Goal: Communication & Community: Answer question/provide support

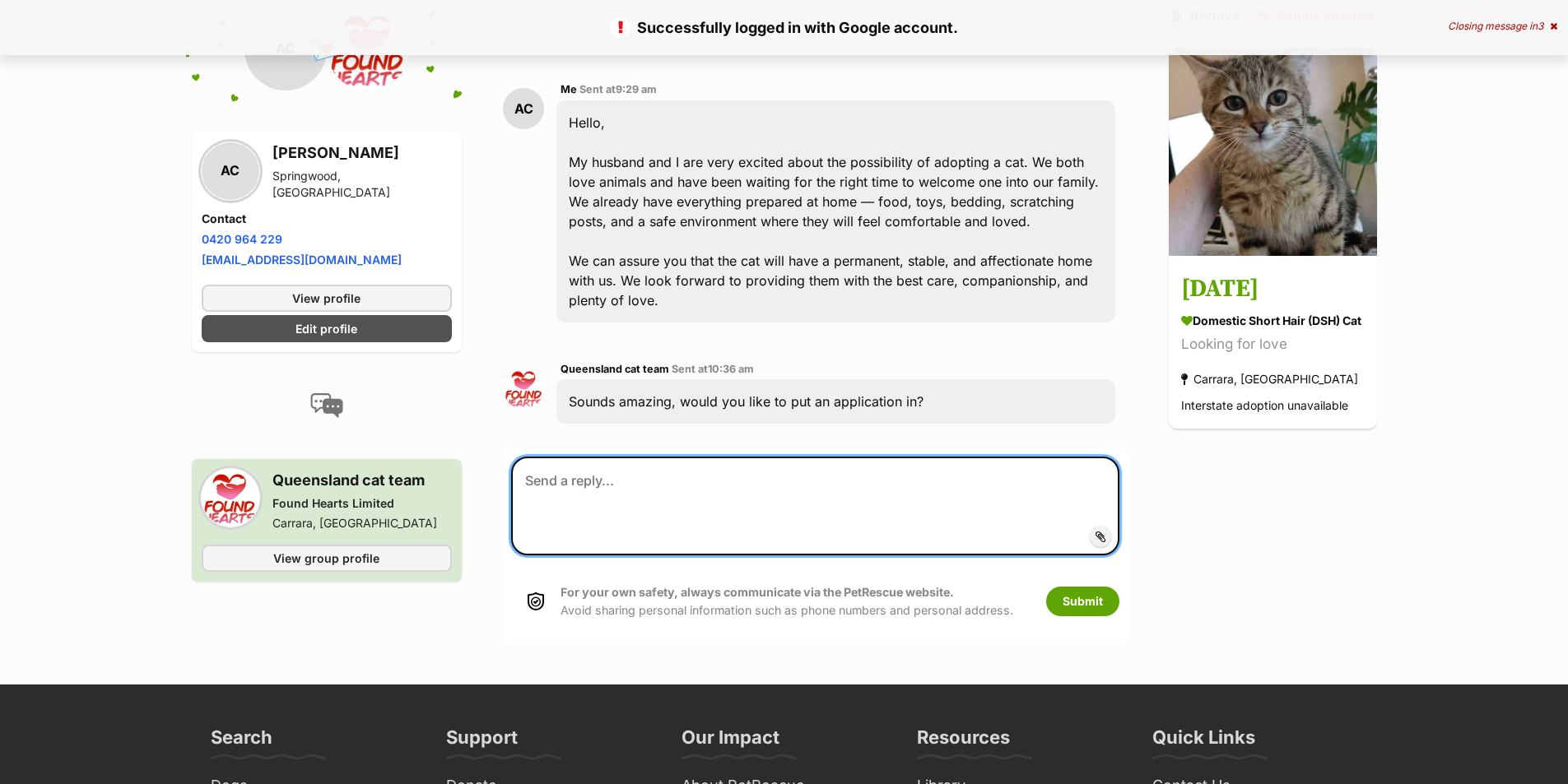
click at [620, 512] on textarea at bounding box center [814, 505] width 607 height 99
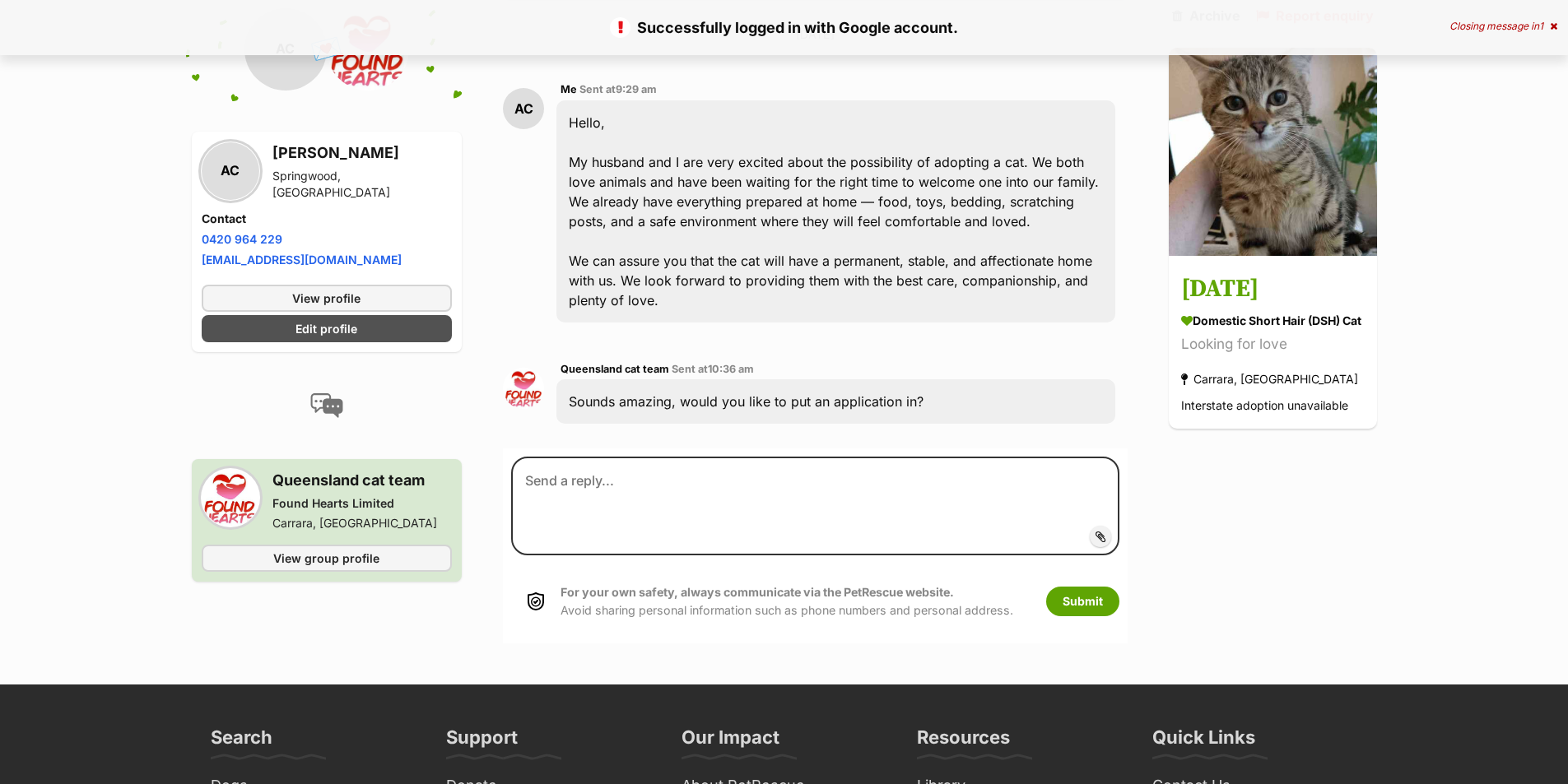
drag, startPoint x: 591, startPoint y: 402, endPoint x: 941, endPoint y: 408, distance: 350.1
click at [941, 408] on div "Sounds amazing, would you like to put an application in?" at bounding box center [835, 401] width 558 height 45
copy div "Sounds amazing, would you like to put an application in?"
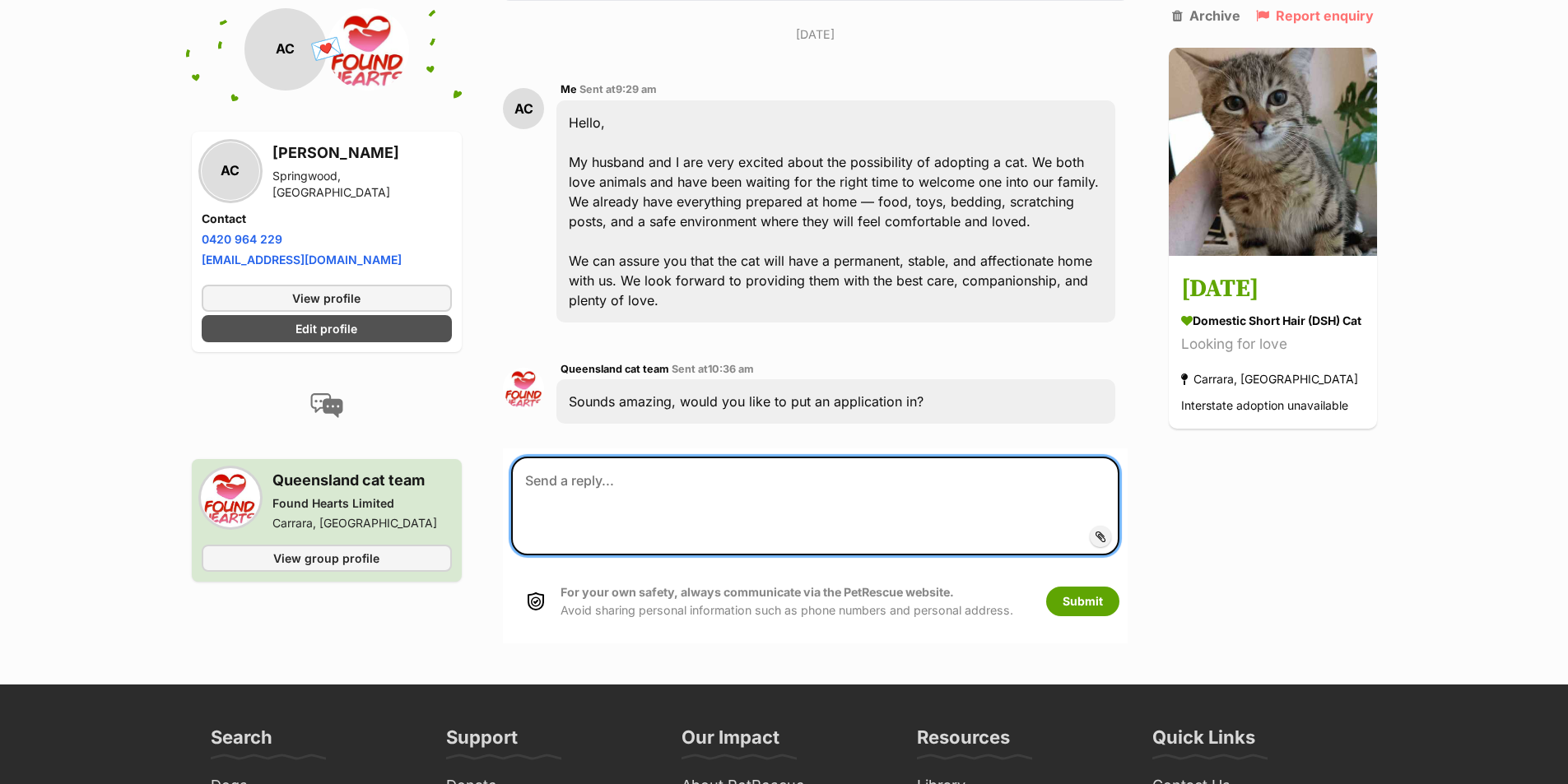
click at [680, 492] on textarea at bounding box center [814, 505] width 607 height 99
paste textarea "Yes, I’d love to put in an application — please go ahead. Could you also let me…"
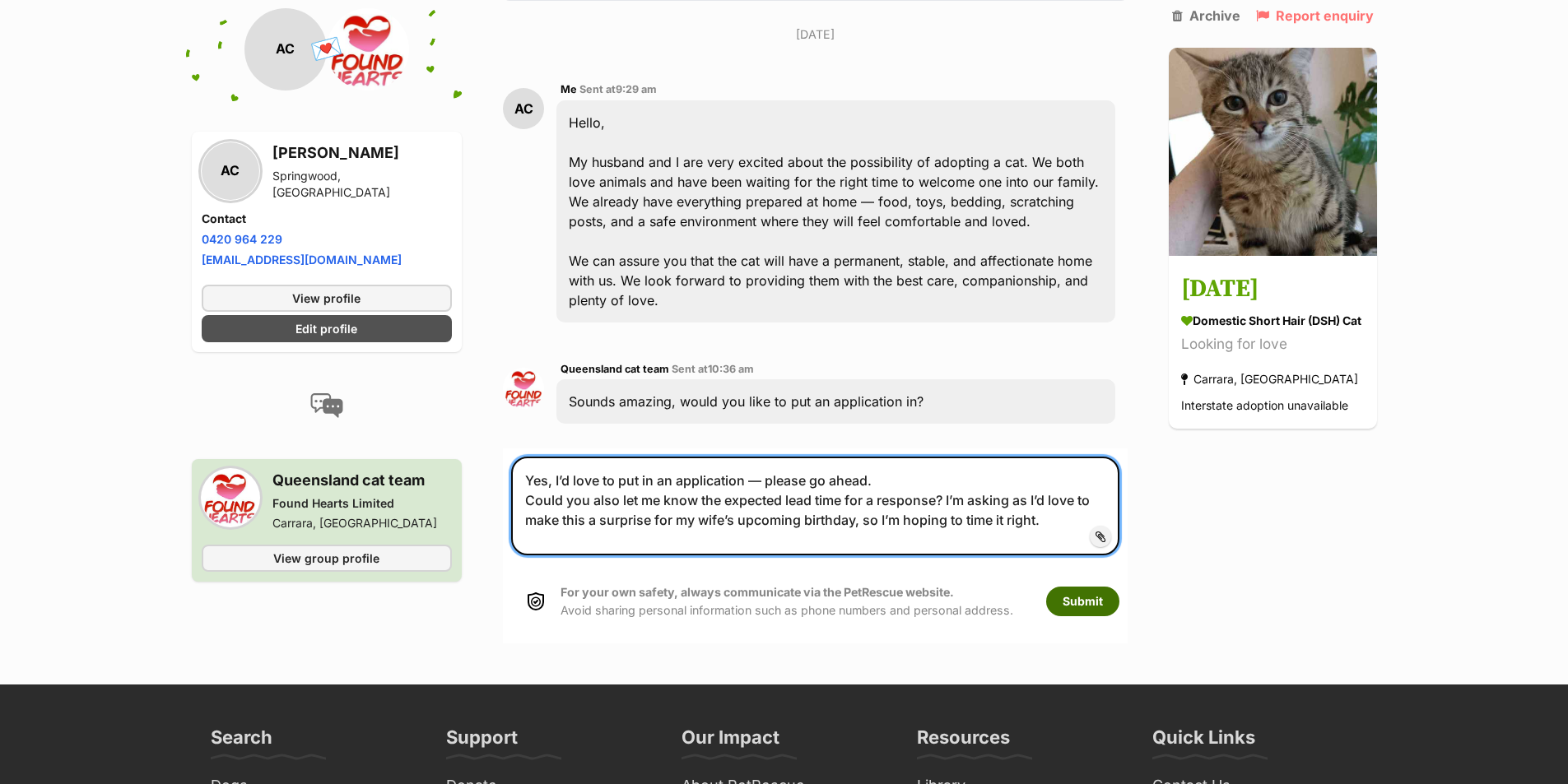
type textarea "Yes, I’d love to put in an application — please go ahead. Could you also let me…"
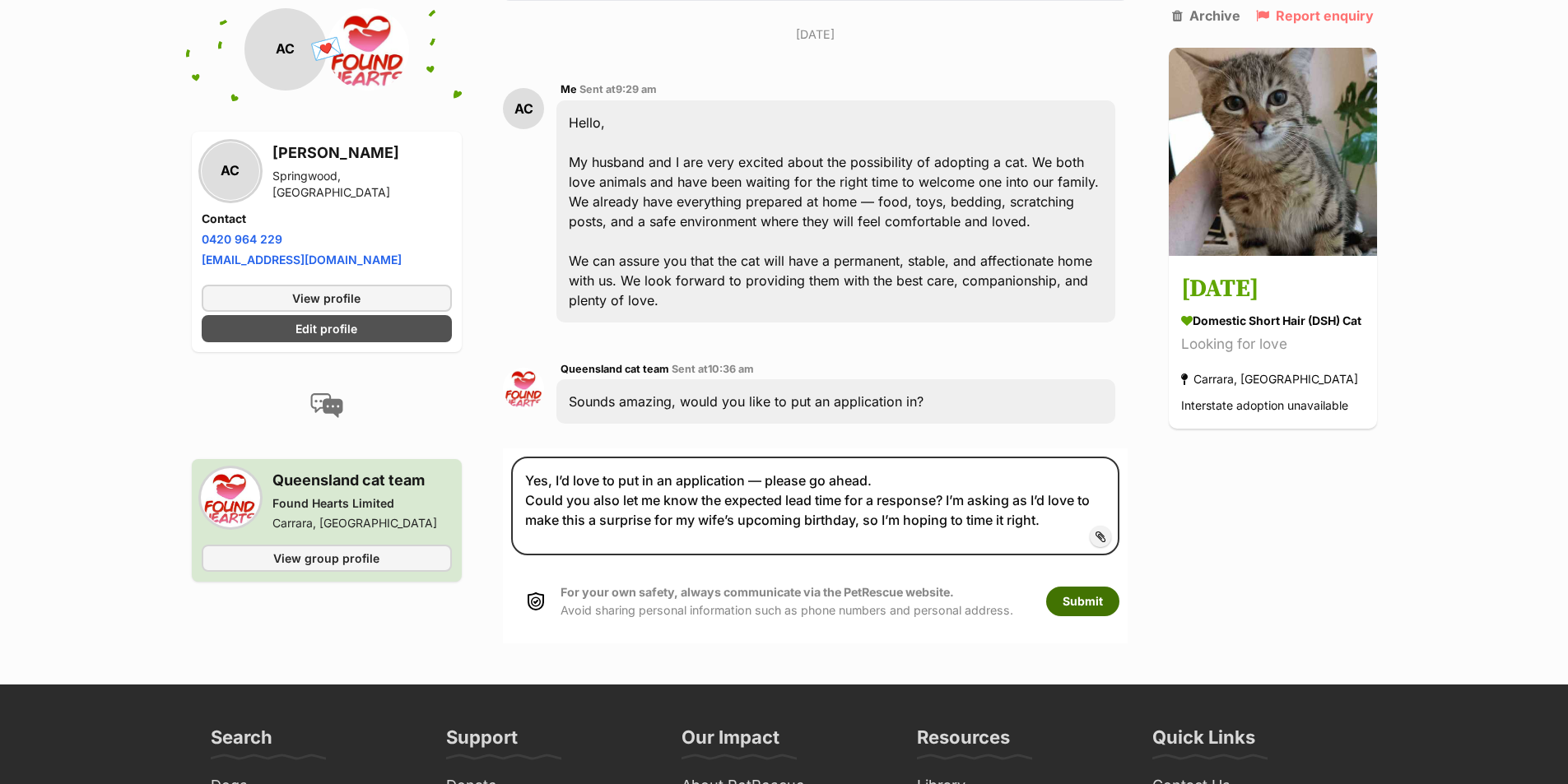
click at [1086, 602] on button "Submit" at bounding box center [1083, 602] width 73 height 30
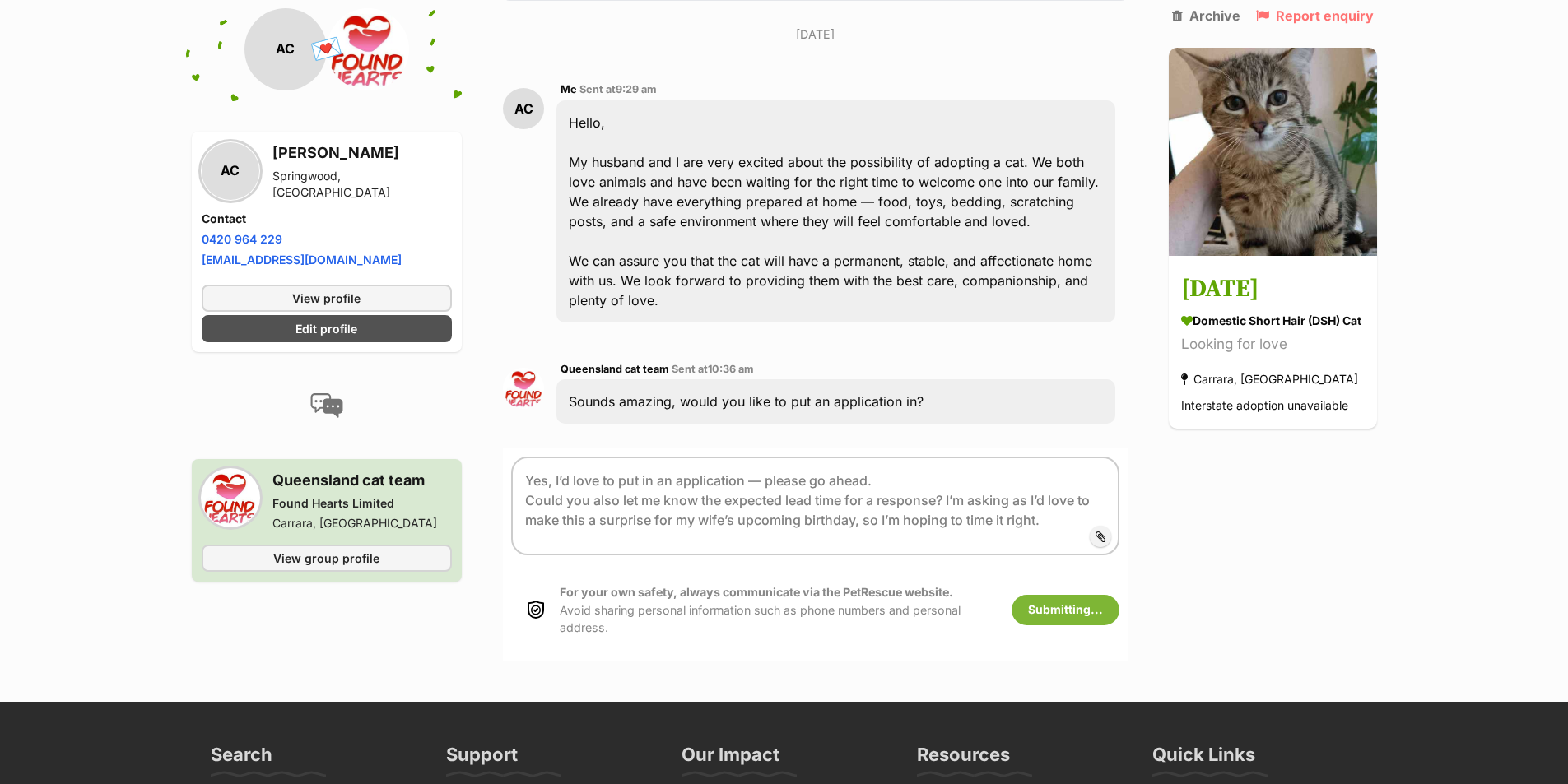
scroll to position [354, 0]
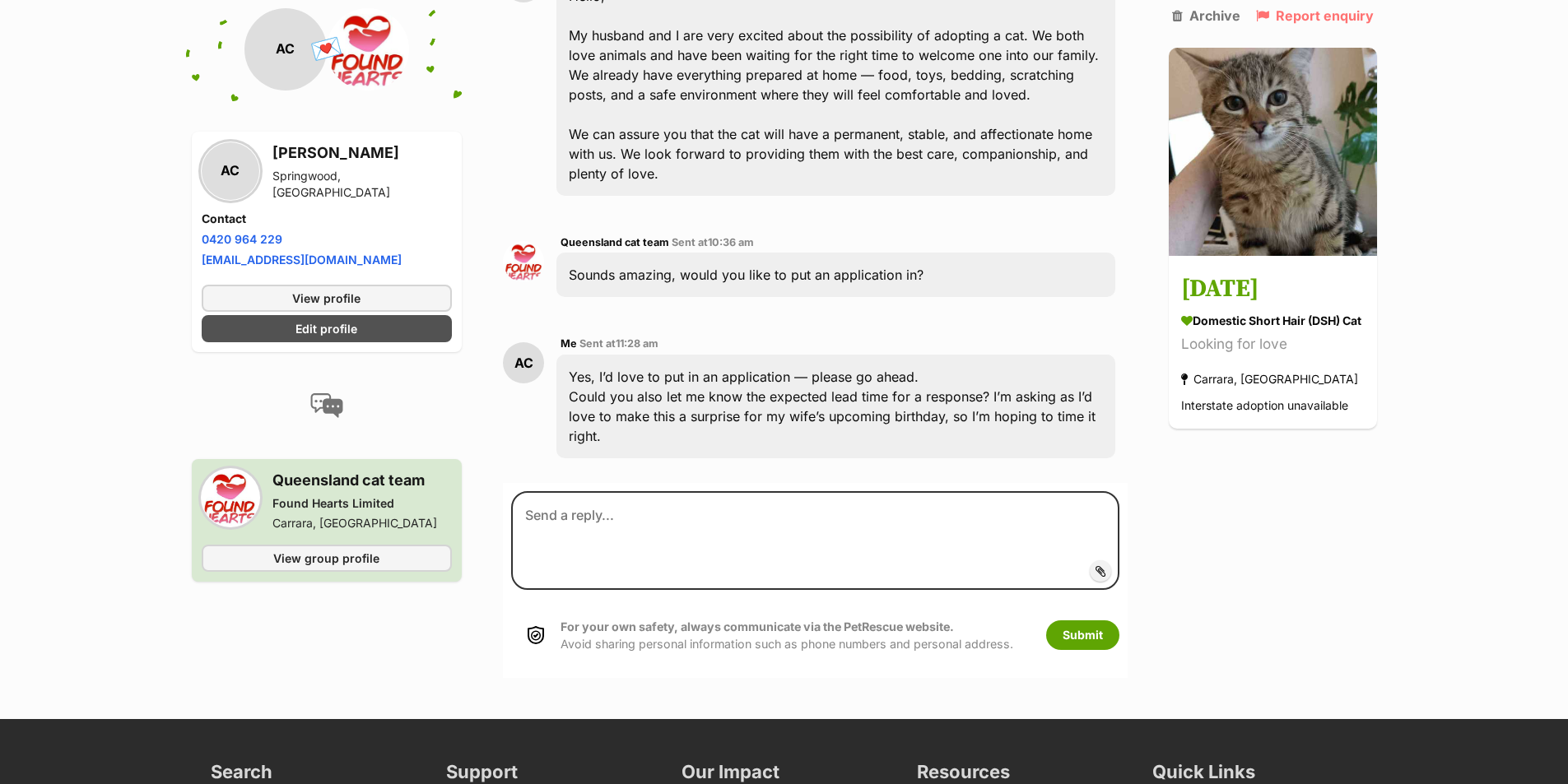
scroll to position [485, 0]
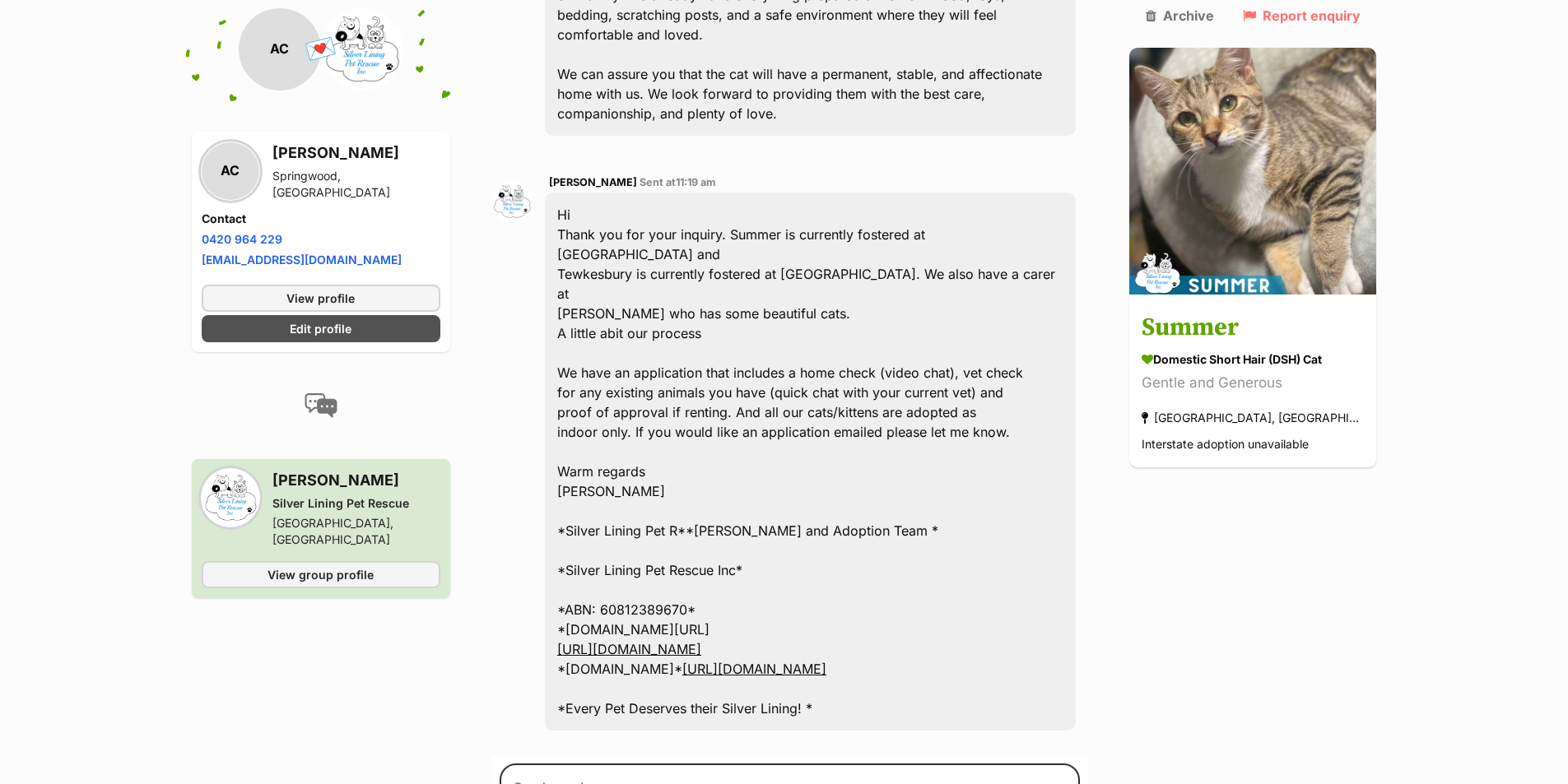
scroll to position [581, 0]
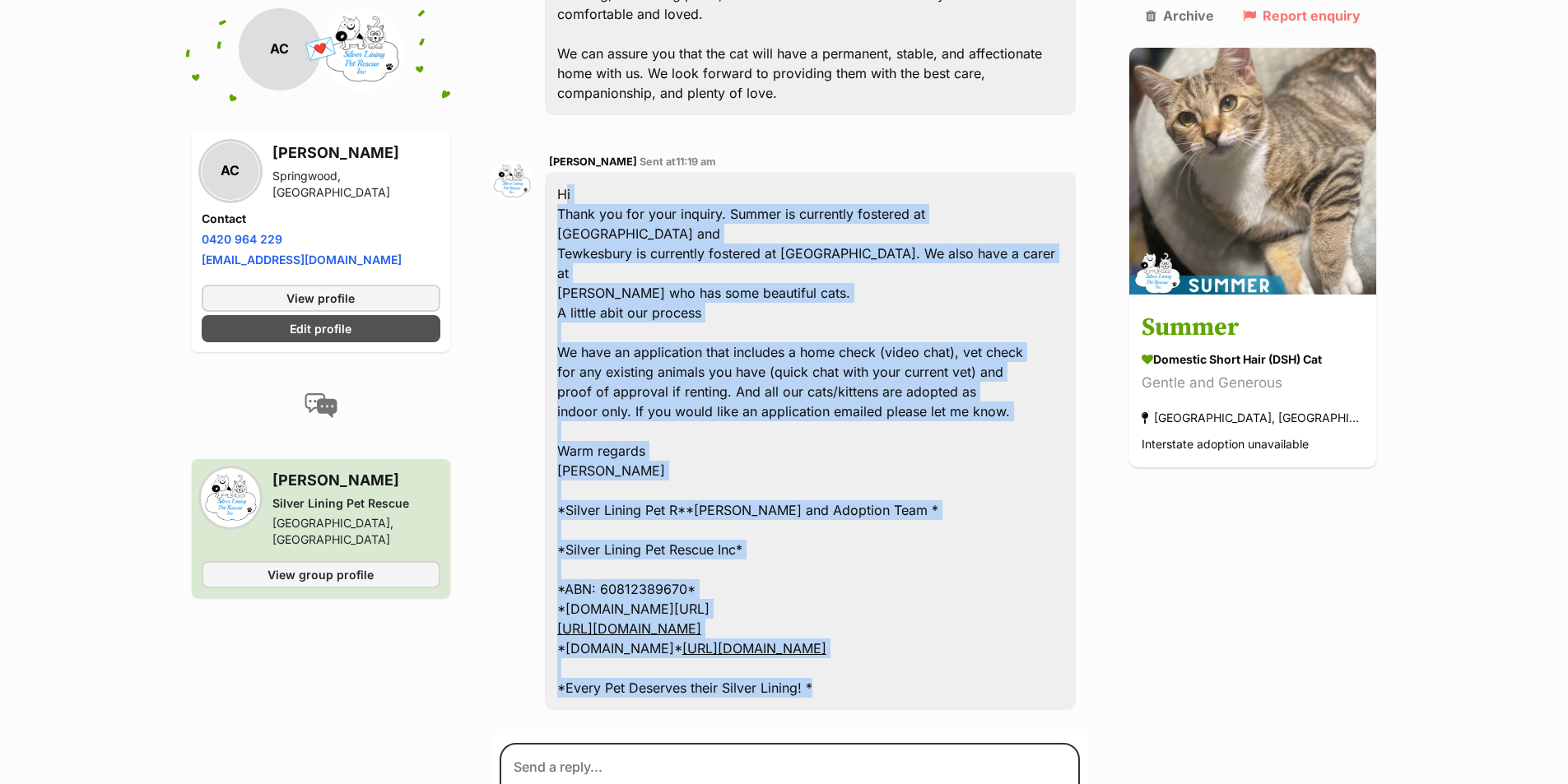
drag, startPoint x: 570, startPoint y: 170, endPoint x: 906, endPoint y: 624, distance: 564.8
click at [906, 624] on div "Hi Thank you for your inquiry. Summer is currently fostered at Flagstone and Te…" at bounding box center [811, 441] width 532 height 538
copy div "Hi Thank you for your inquiry. Summer is currently fostered at Flagstone and Te…"
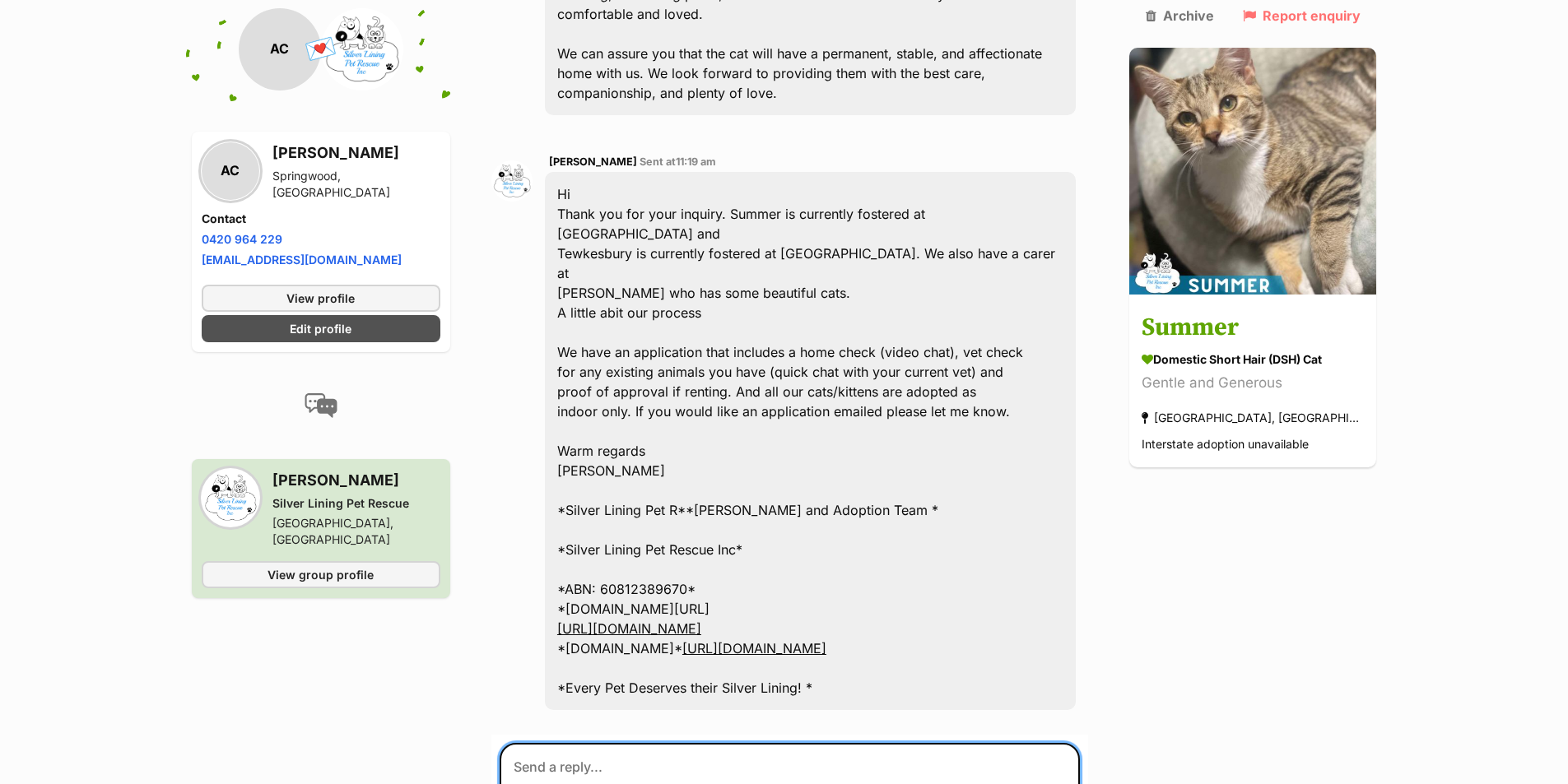
click at [615, 743] on textarea at bounding box center [790, 792] width 581 height 99
paste textarea "Hi Kylie, Thank you for your reply and for sharing the details about Summer, Te…"
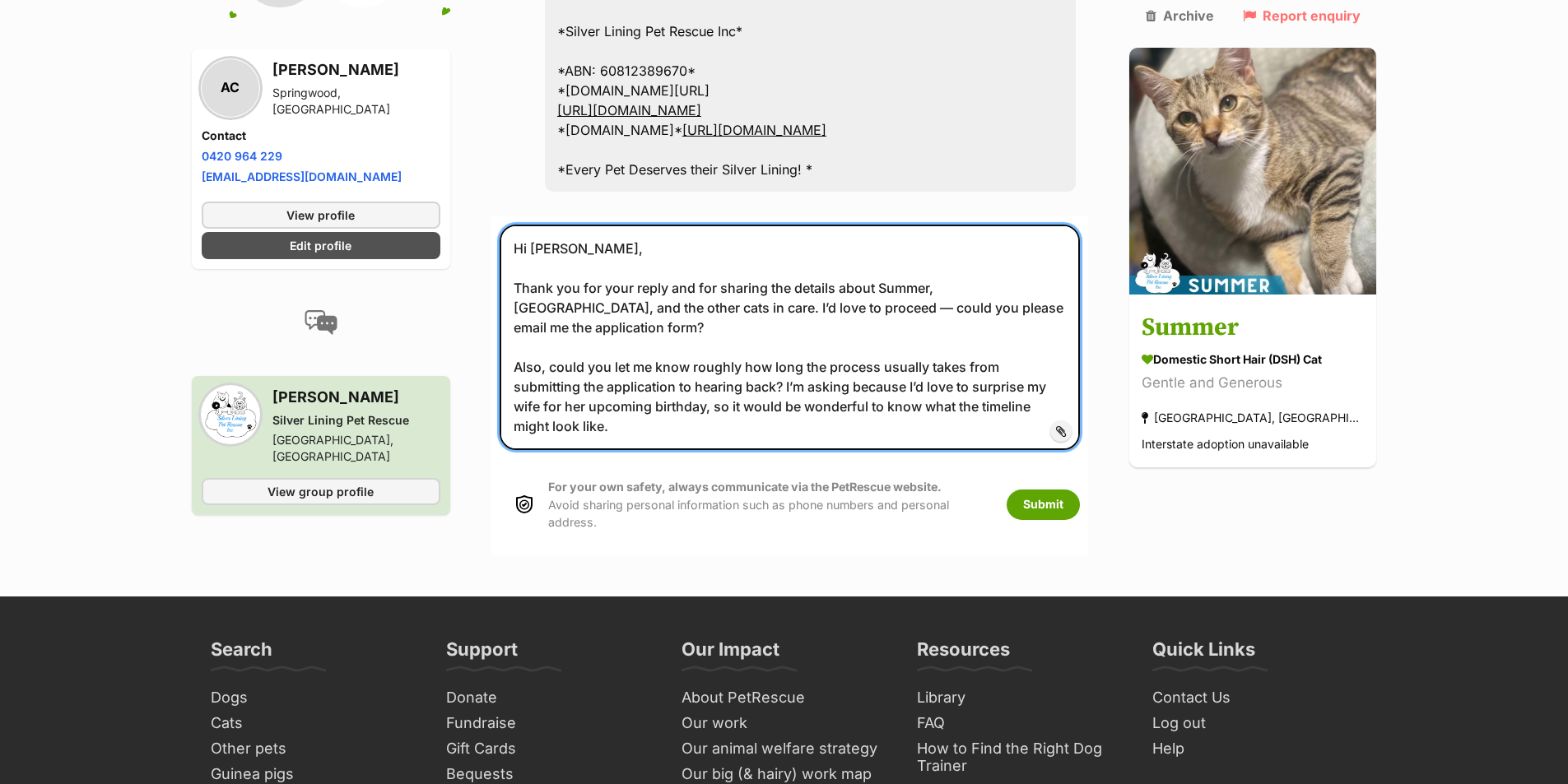
scroll to position [1104, 0]
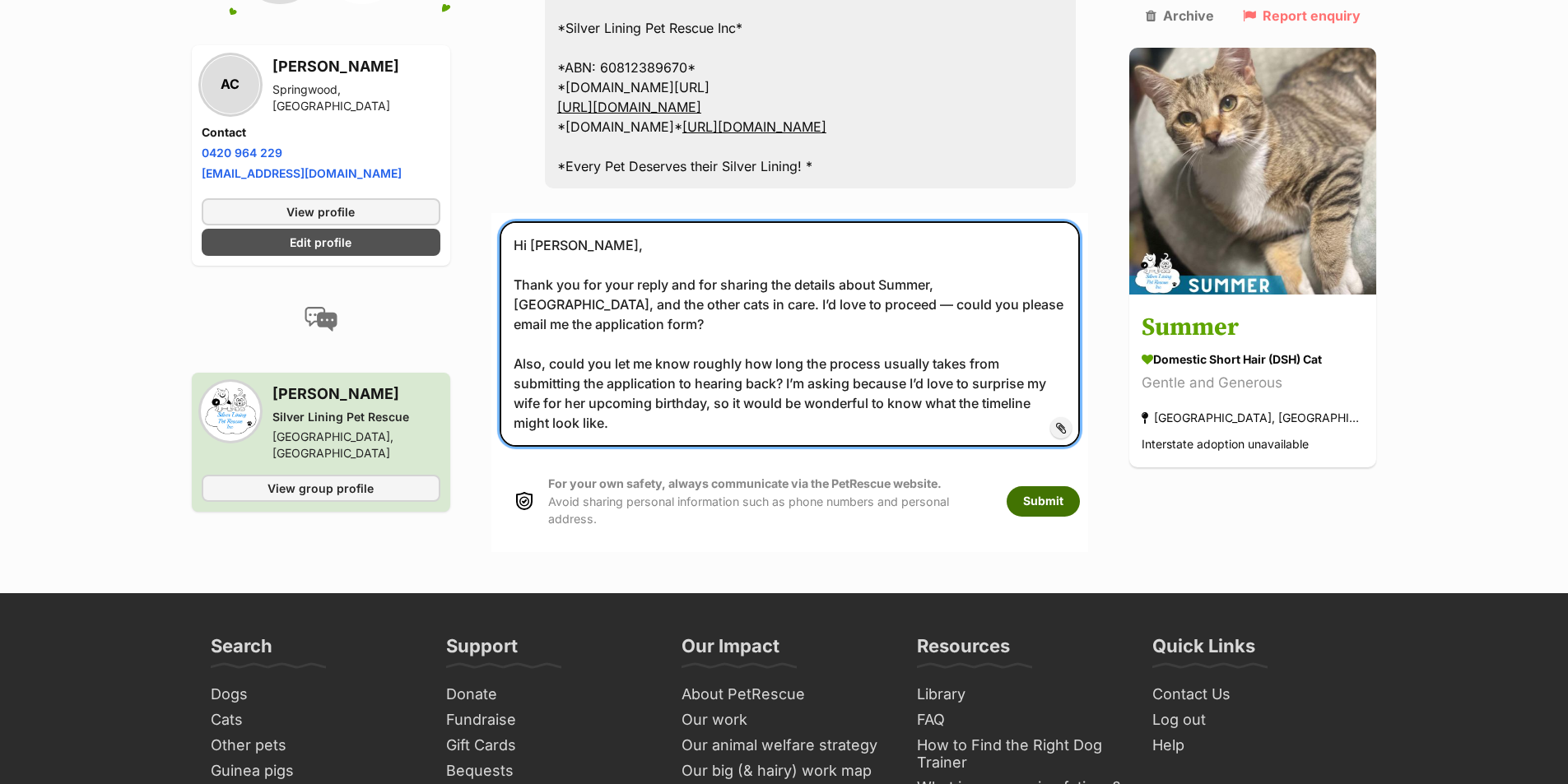
type textarea "Hi Kylie, Thank you for your reply and for sharing the details about Summer, Te…"
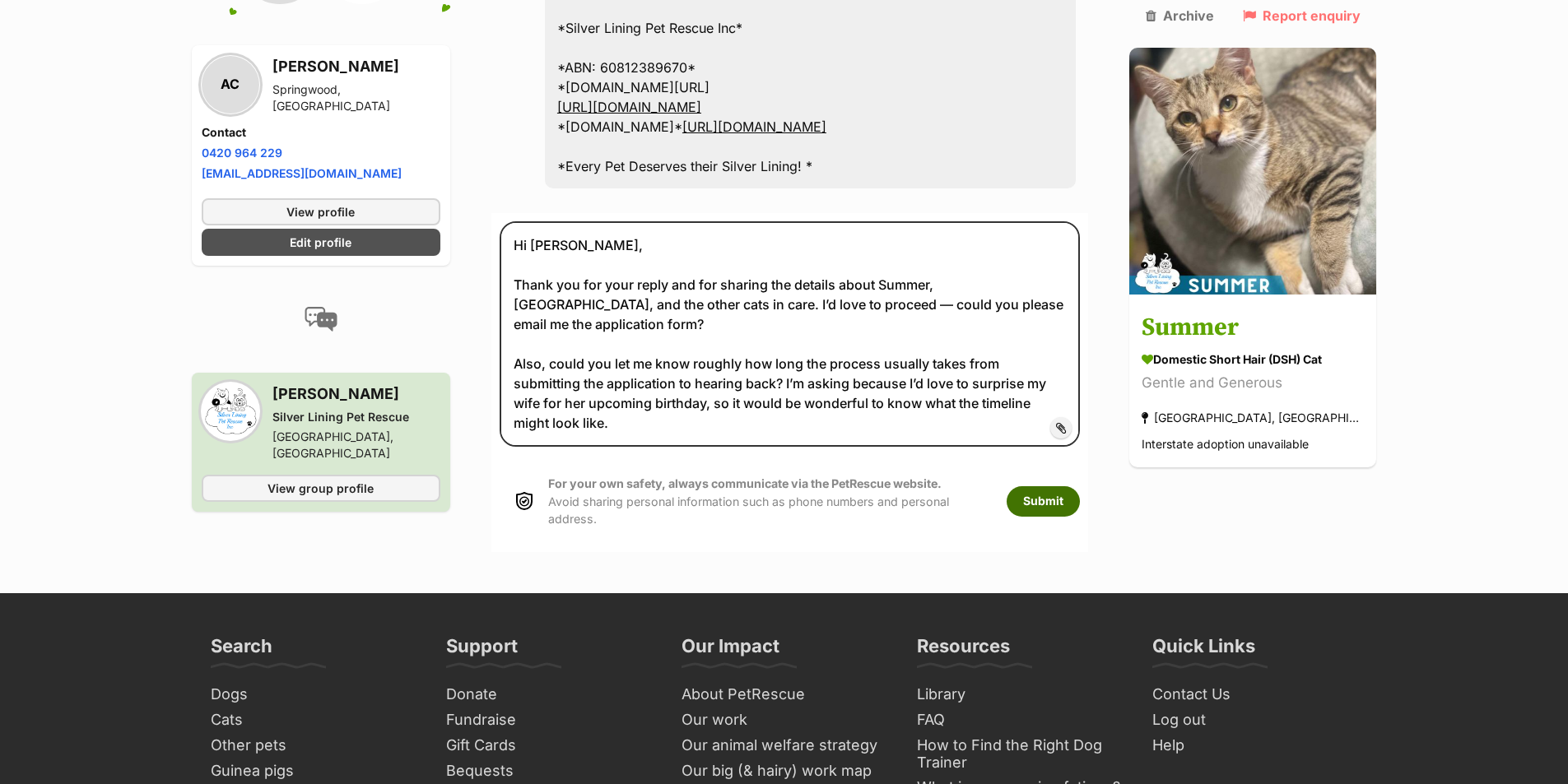
click at [1074, 486] on button "Submit" at bounding box center [1043, 501] width 73 height 30
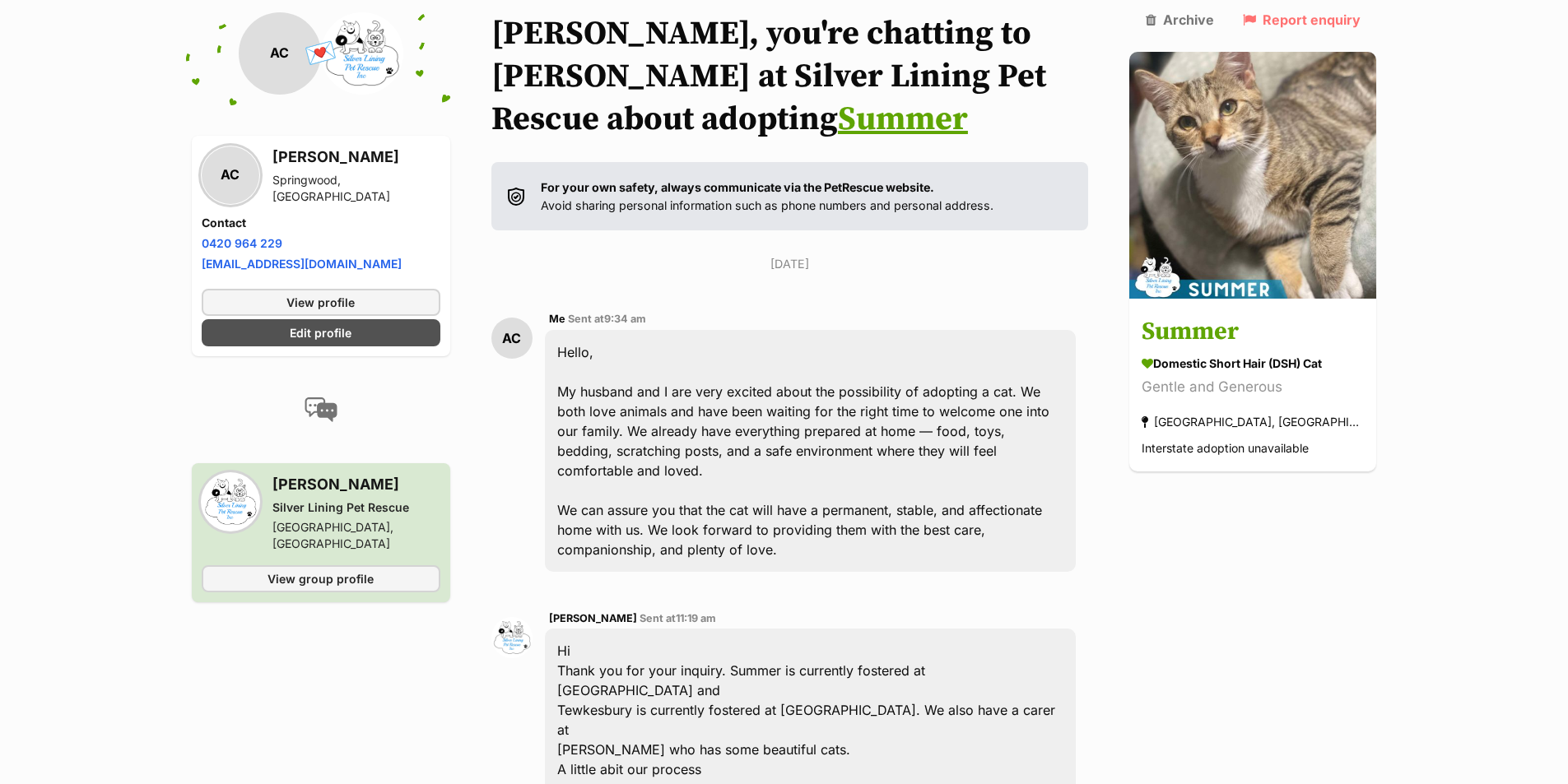
scroll to position [329, 0]
